Goal: Ask a question: Seek information or help from site administrators or community

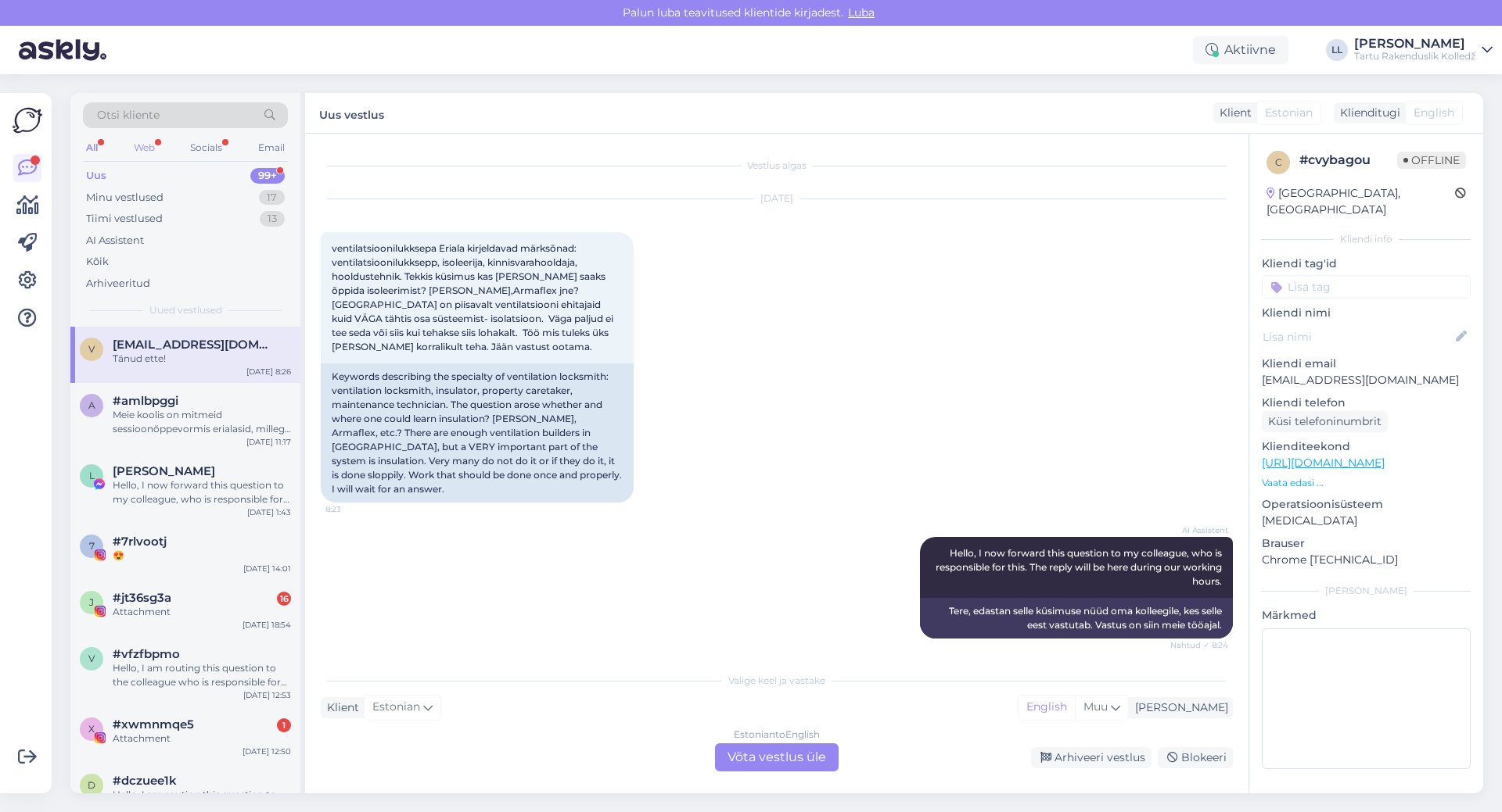
click at [142, 147] on div "Web" at bounding box center [144, 147] width 27 height 20
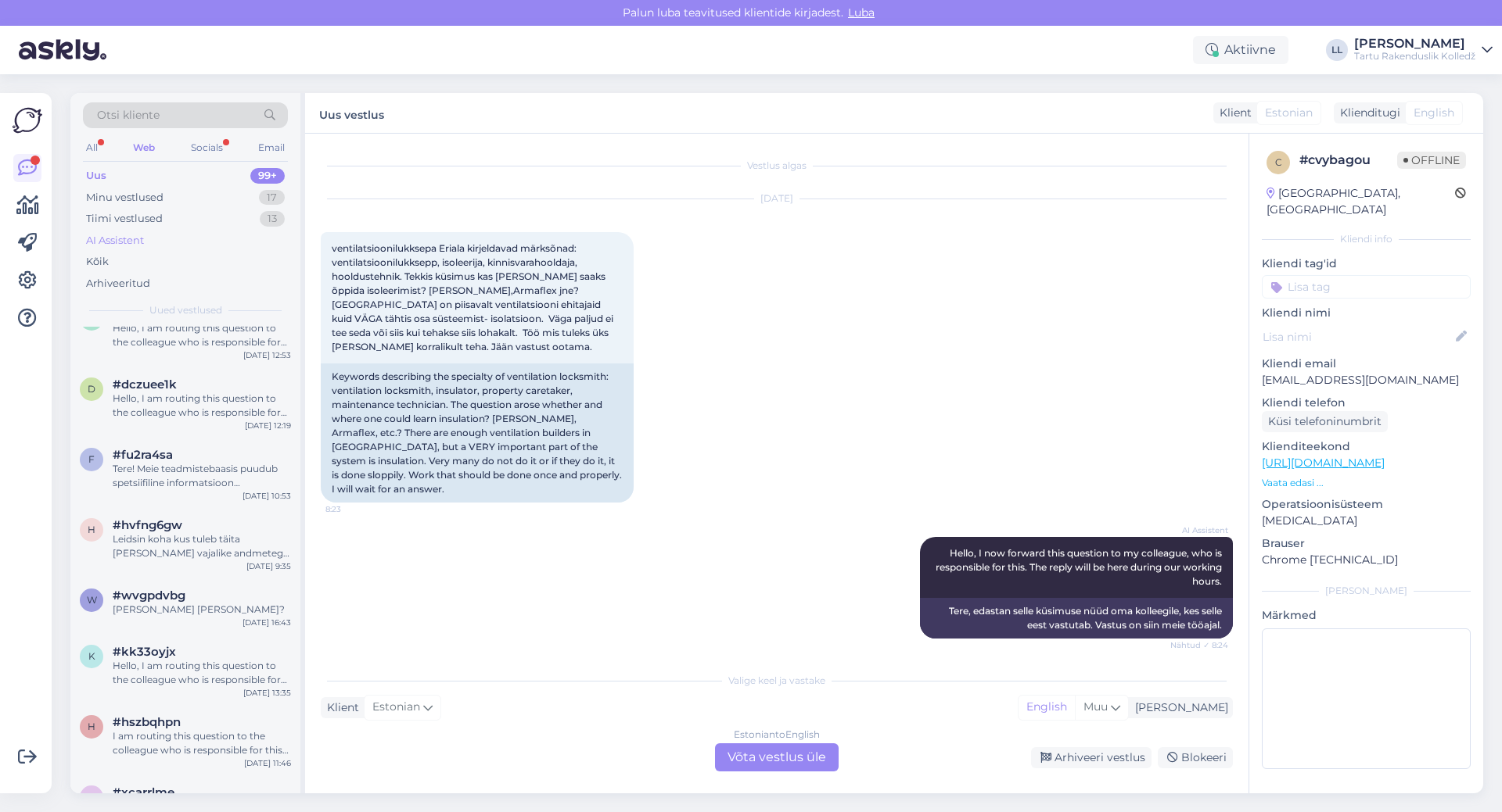
scroll to position [156, 0]
click at [212, 140] on div "Socials" at bounding box center [206, 147] width 38 height 20
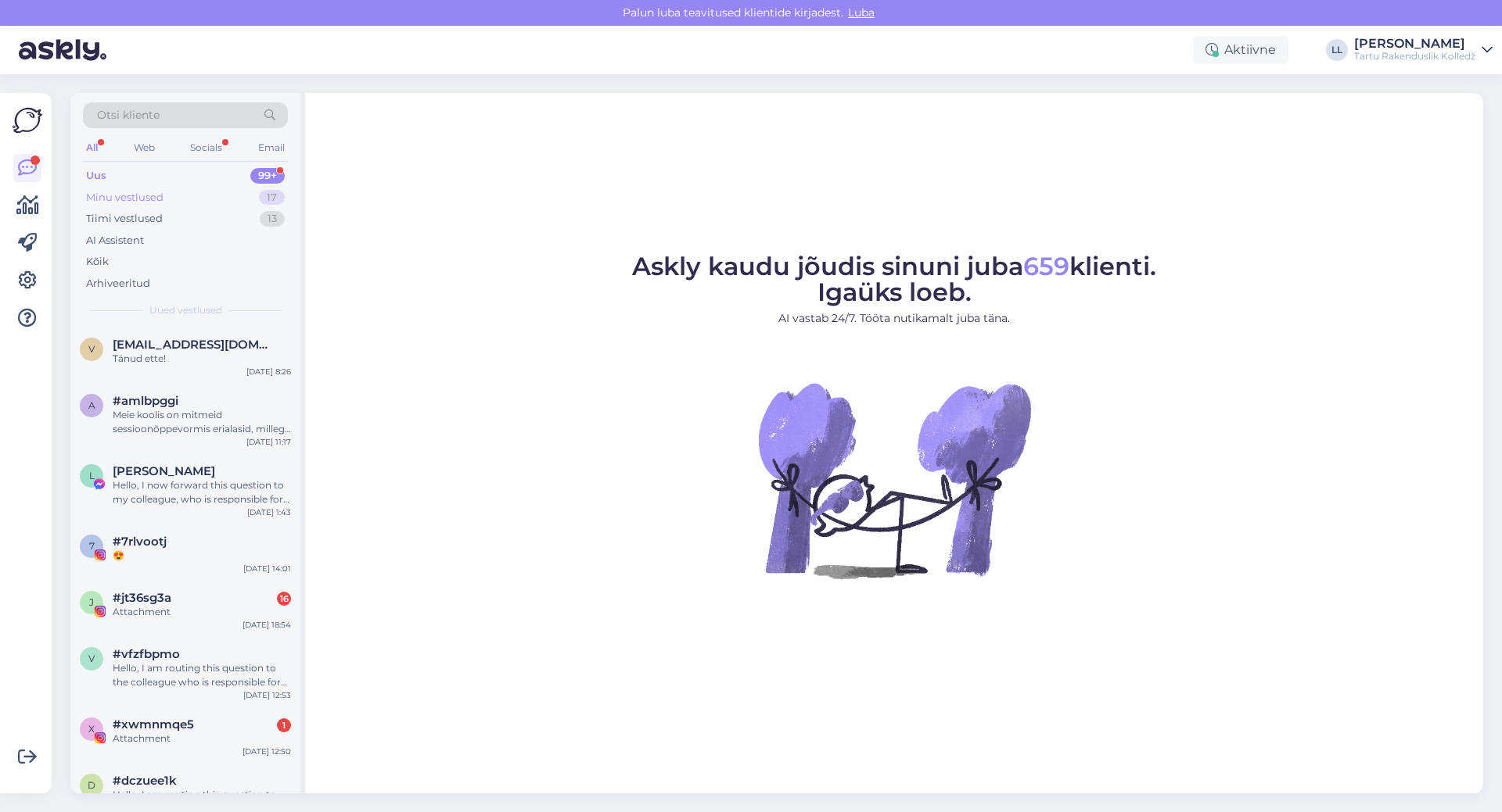
click at [131, 197] on div "Minu vestlused" at bounding box center [124, 197] width 77 height 15
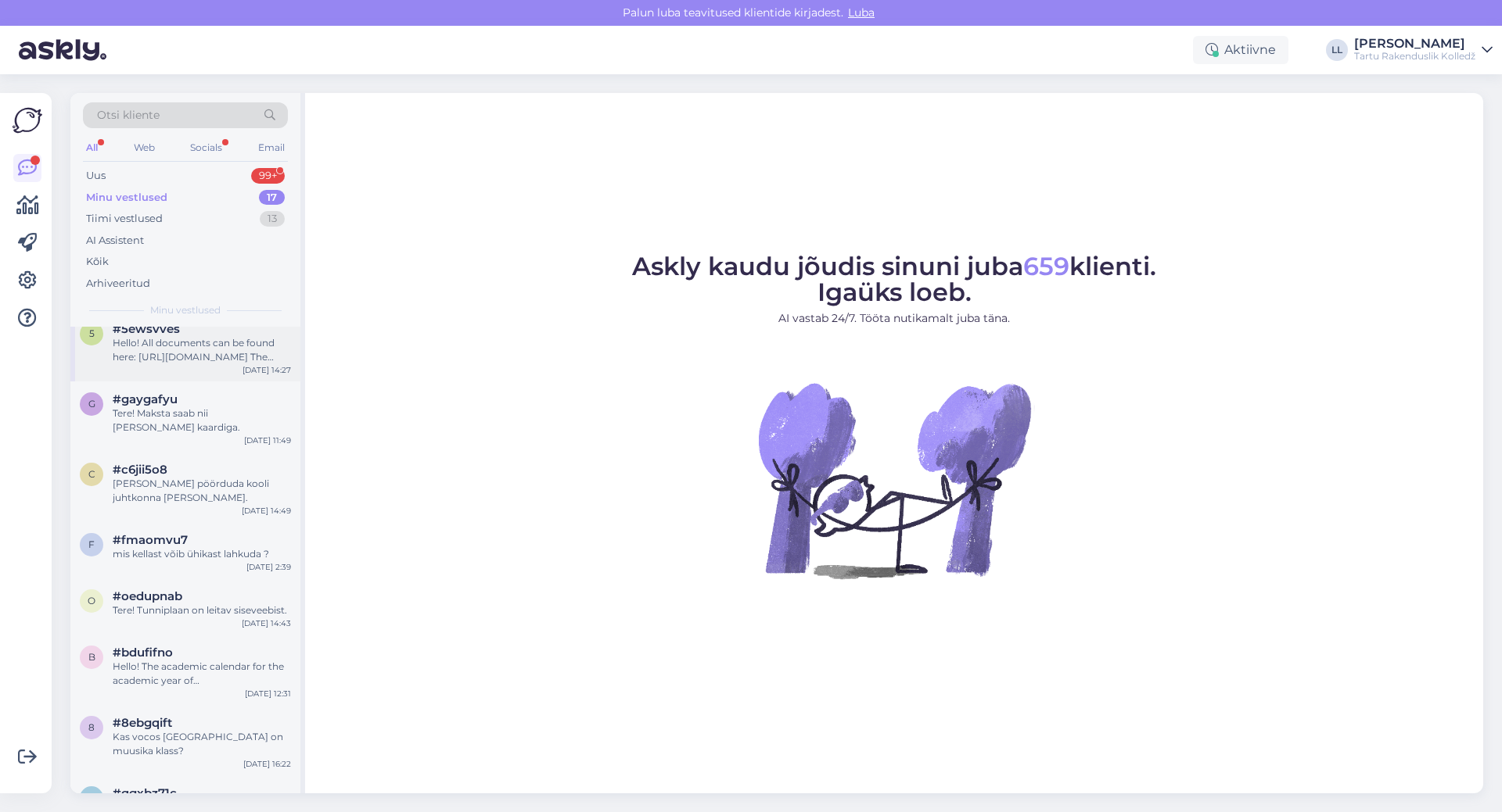
scroll to position [235, 0]
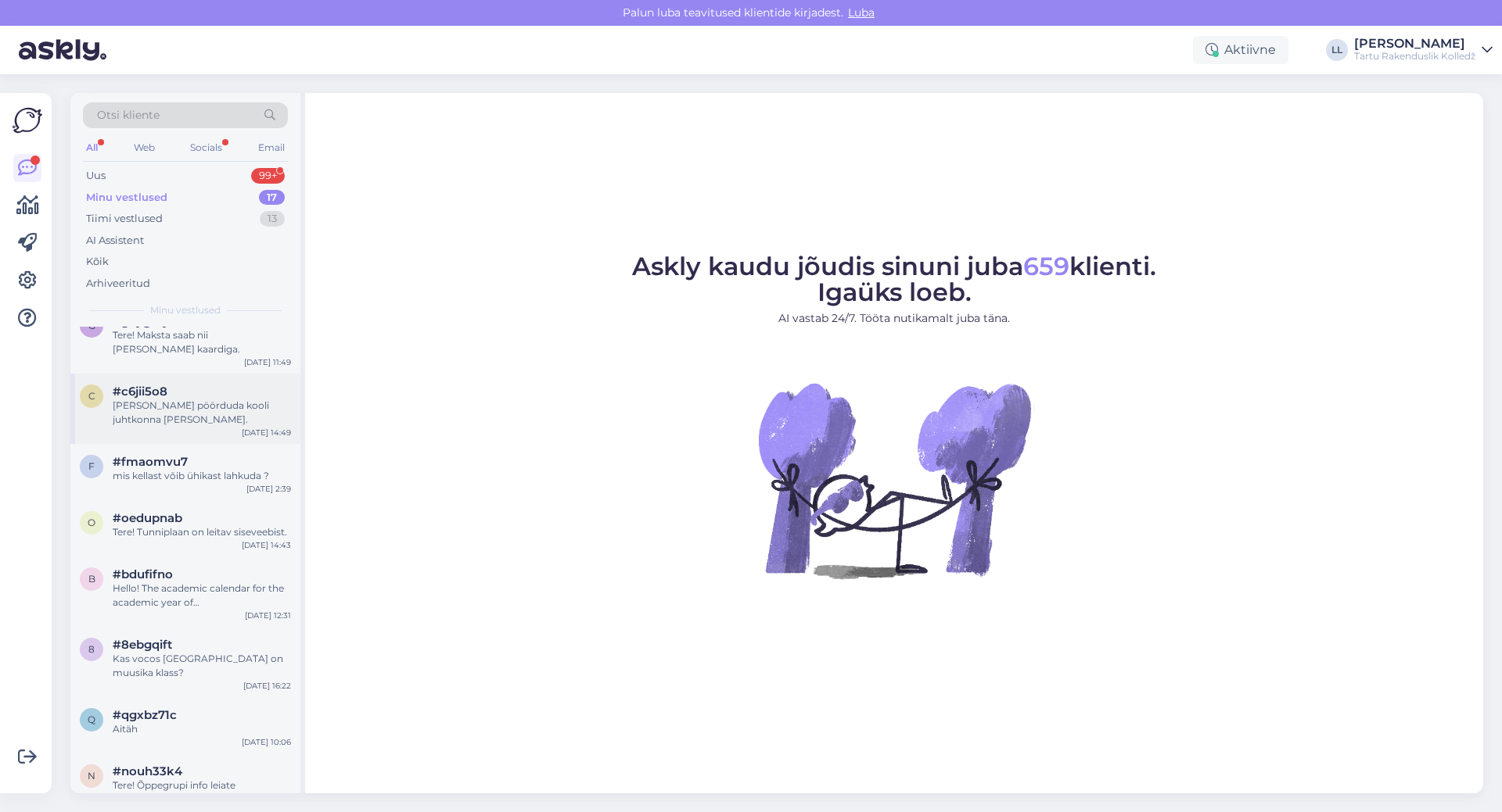
click at [248, 420] on div "[PERSON_NAME] pöörduda kooli juhtkonna [PERSON_NAME]." at bounding box center [202, 412] width 178 height 28
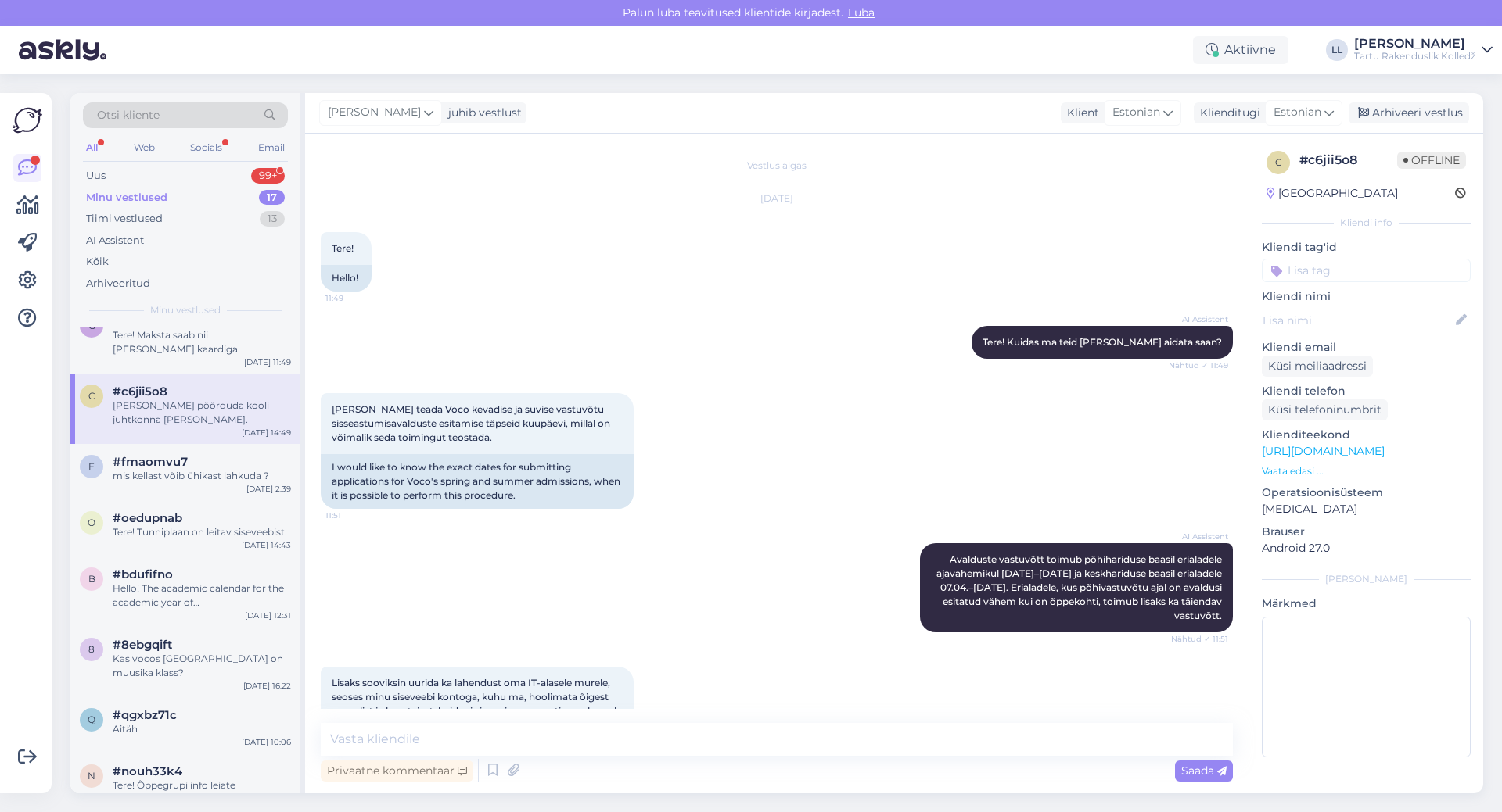
scroll to position [846, 0]
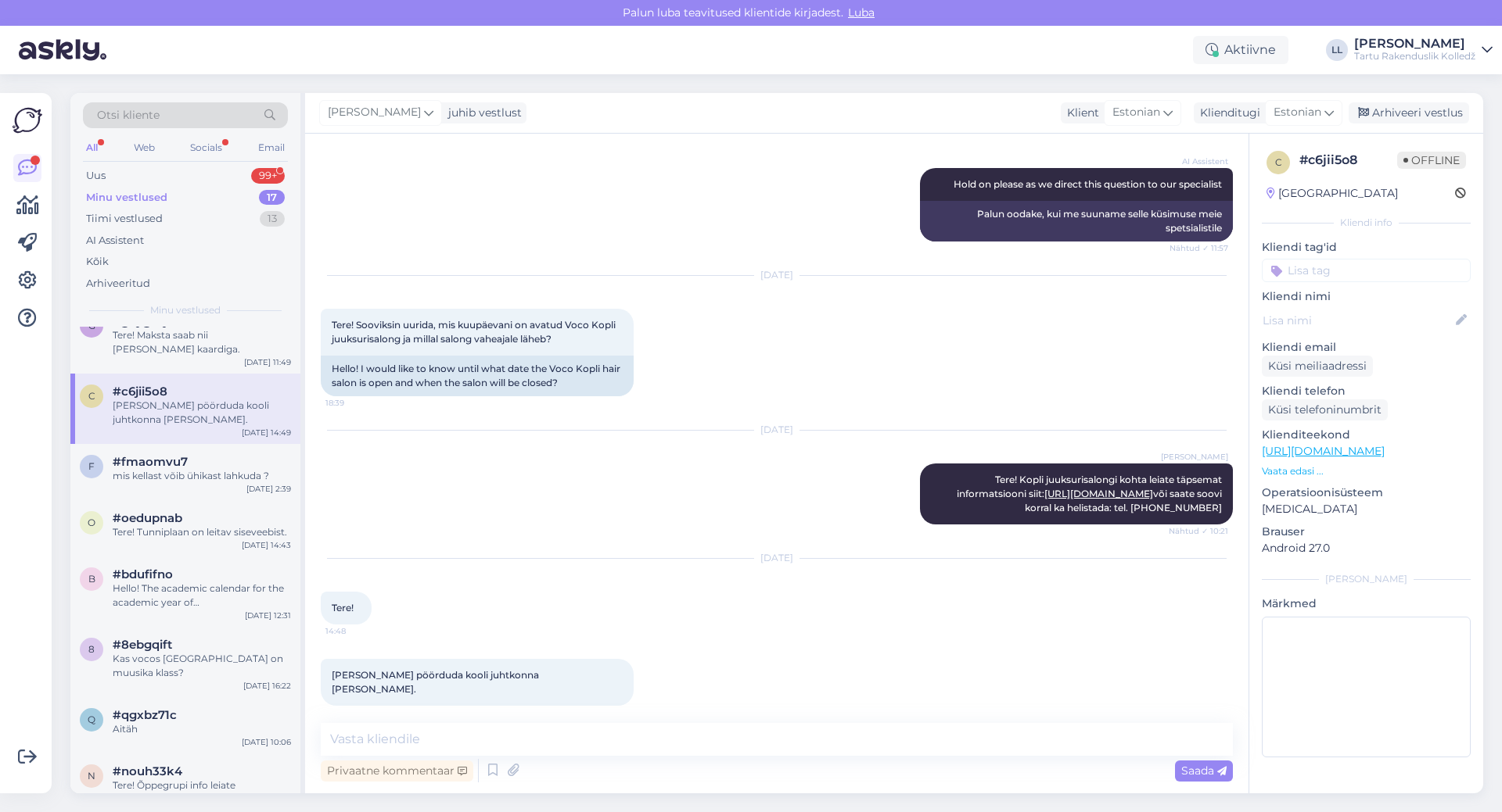
click at [1298, 470] on p "Vaata edasi ..." at bounding box center [1366, 471] width 209 height 14
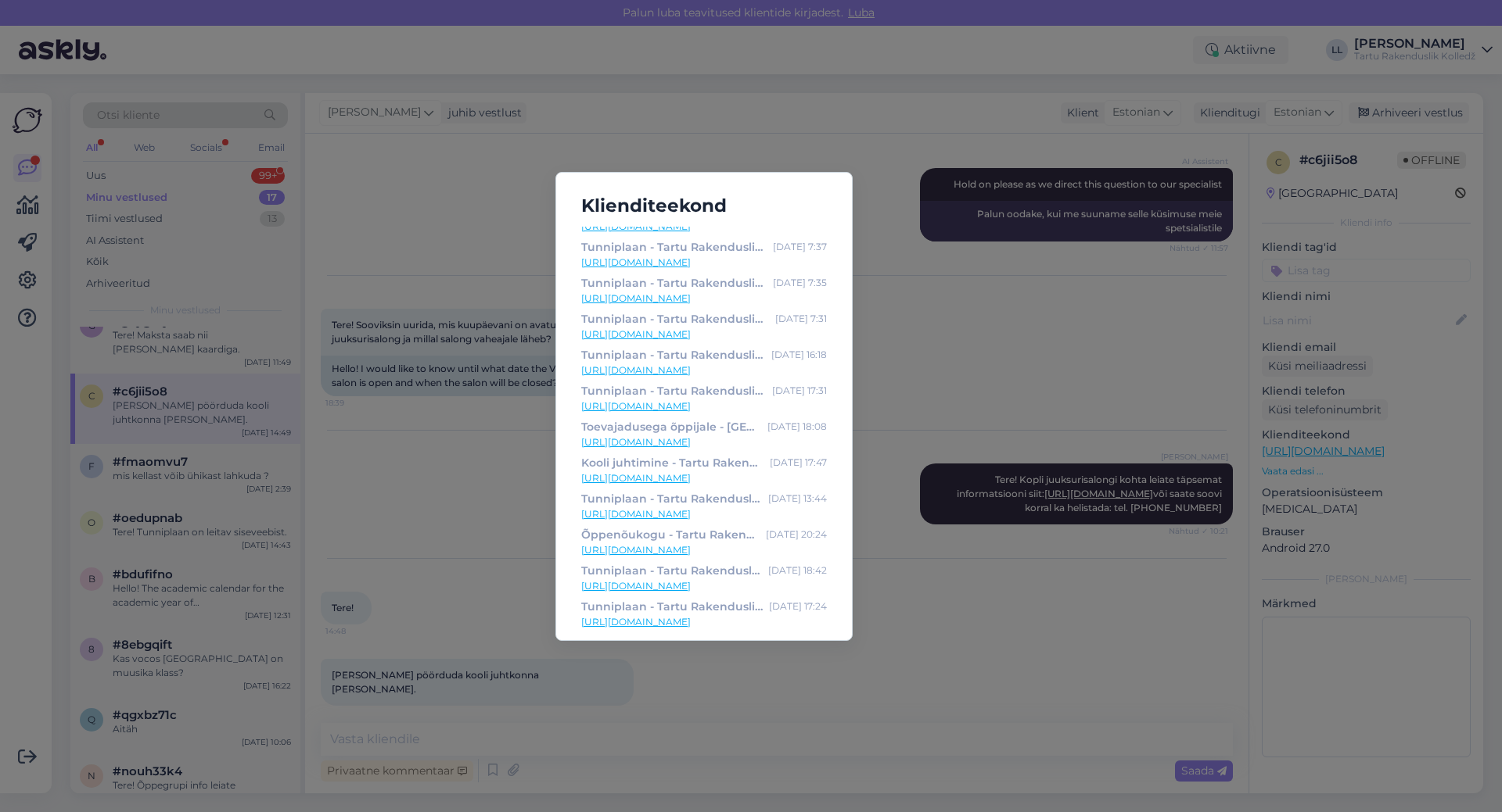
scroll to position [498, 0]
click at [964, 319] on div "Klienditeekond Tunniplaan - [GEOGRAPHIC_DATA] Rakenduslik Kolledž [DATE] 9:49 […" at bounding box center [751, 406] width 1502 height 812
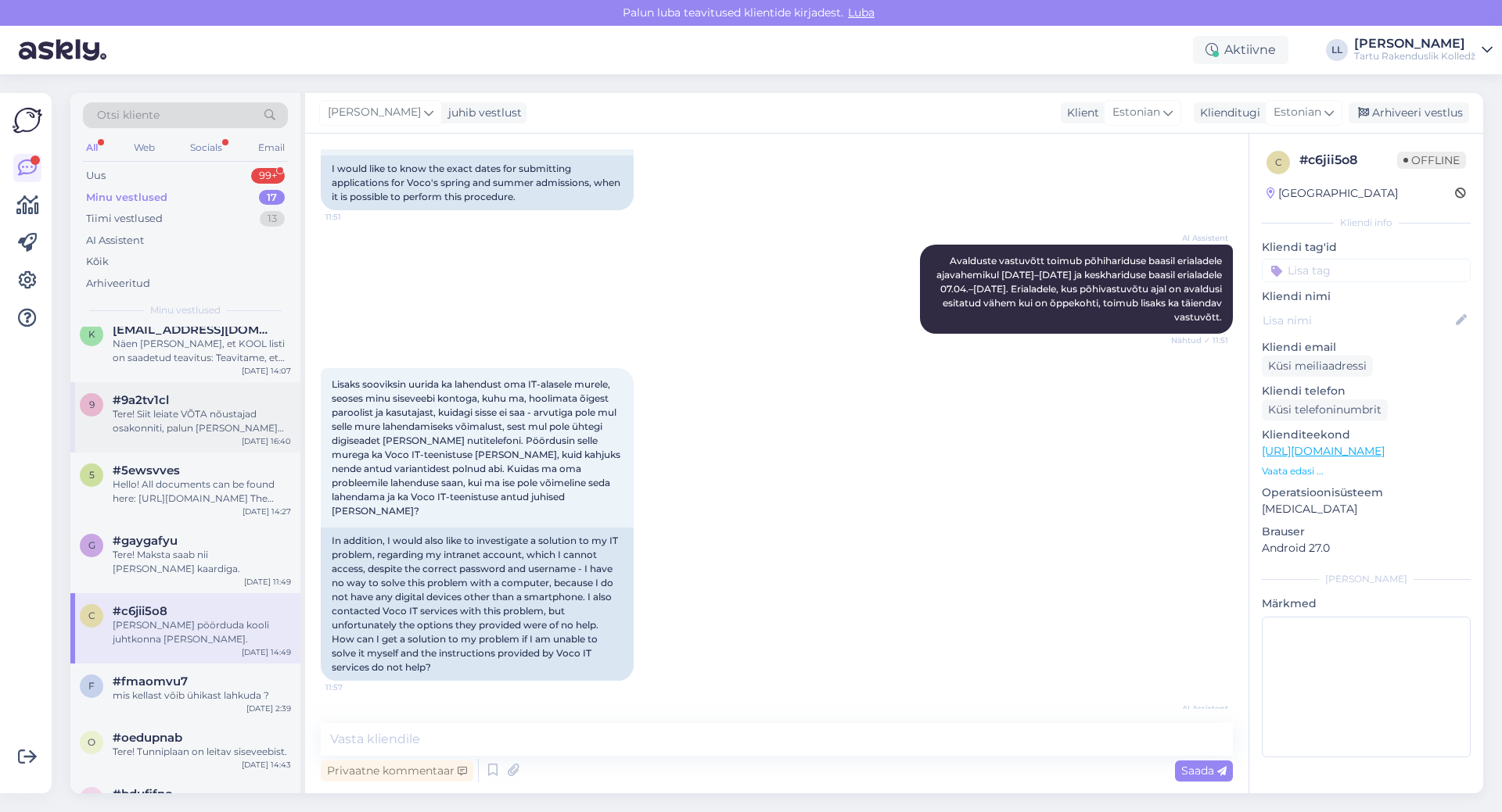
scroll to position [0, 0]
